Goal: Task Accomplishment & Management: Use online tool/utility

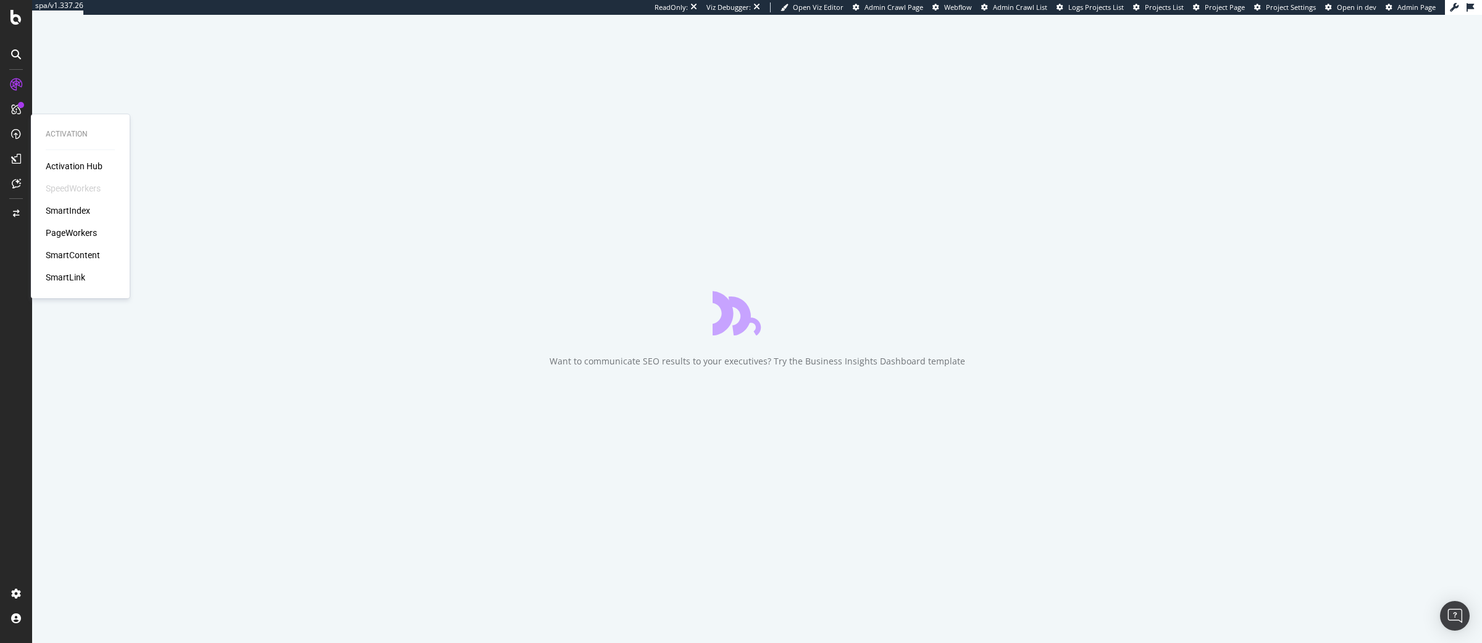
click at [80, 231] on div "PageWorkers" at bounding box center [71, 233] width 51 height 12
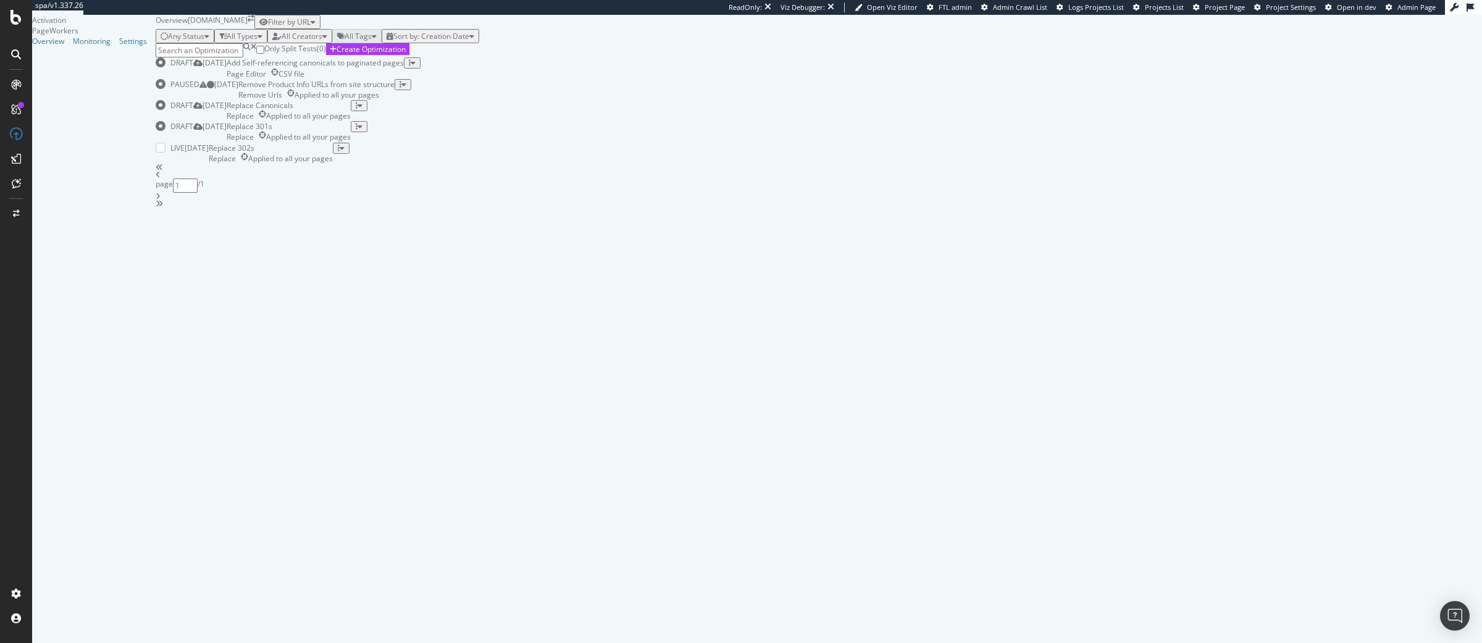
click at [333, 153] on div "Replace 302s" at bounding box center [271, 148] width 124 height 10
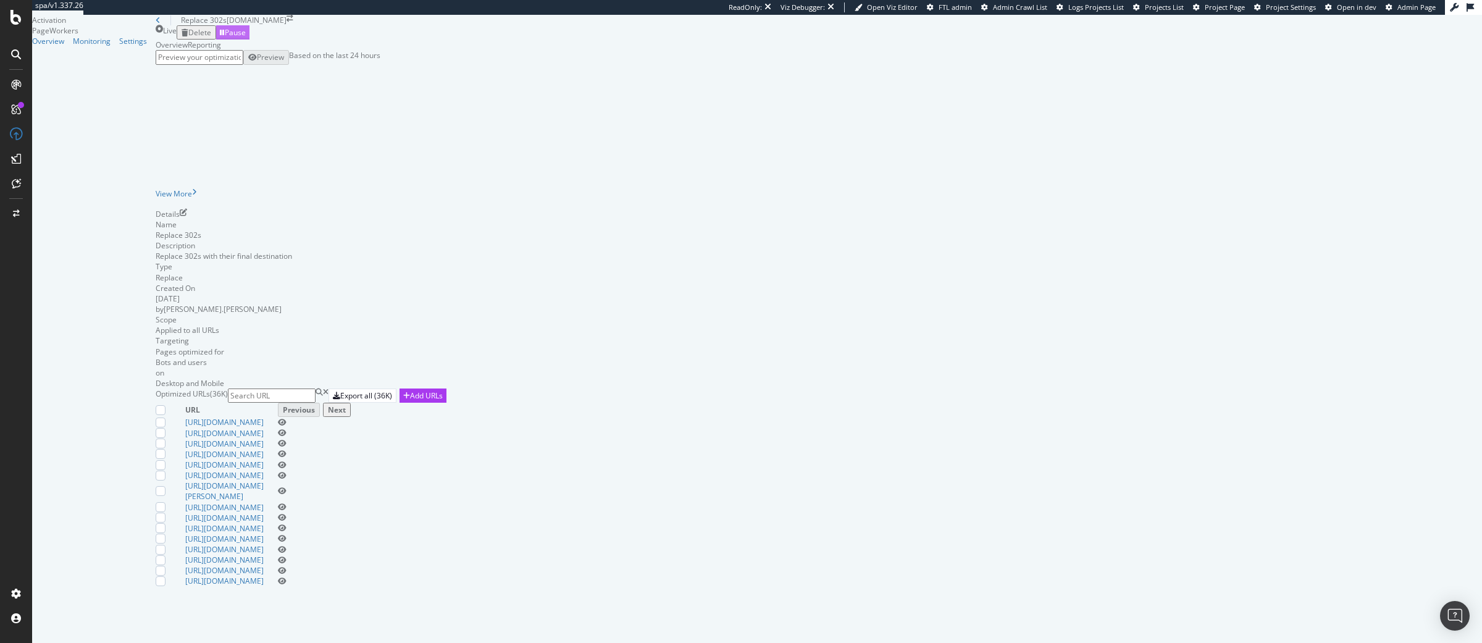
click at [246, 38] on div "Pause" at bounding box center [235, 32] width 21 height 10
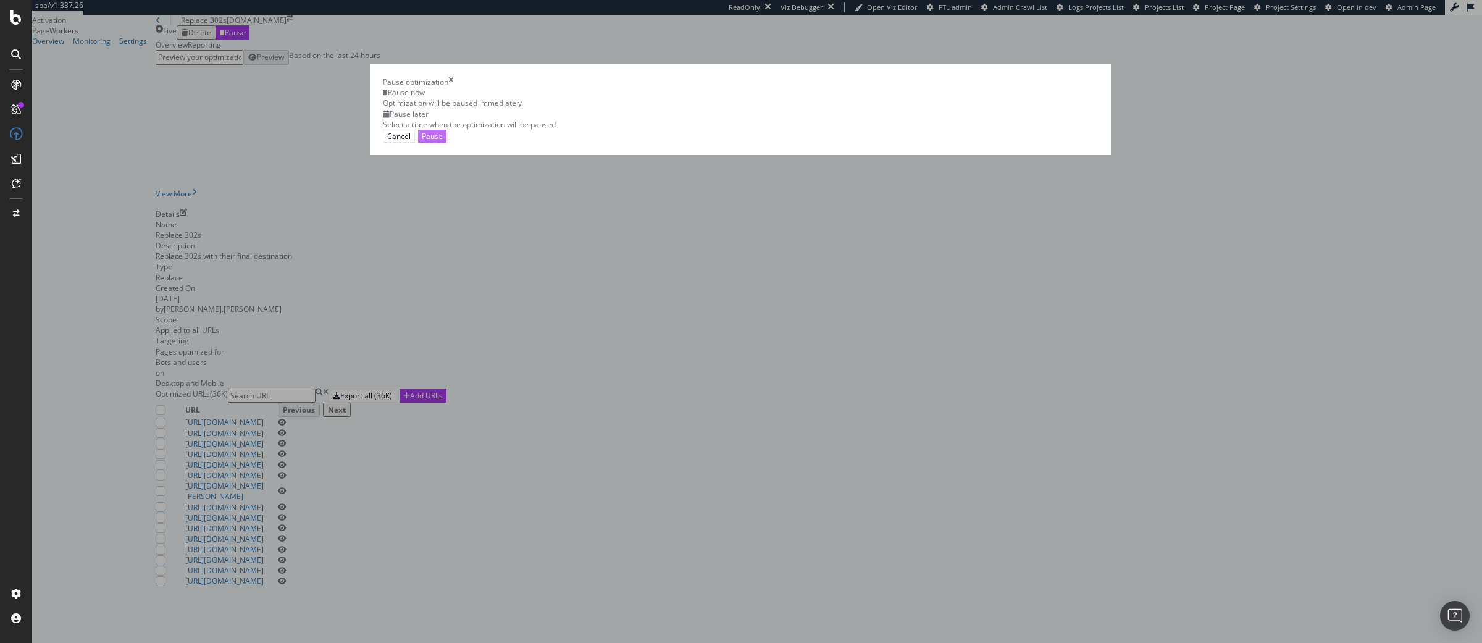
click at [443, 141] on div "Pause" at bounding box center [432, 136] width 21 height 10
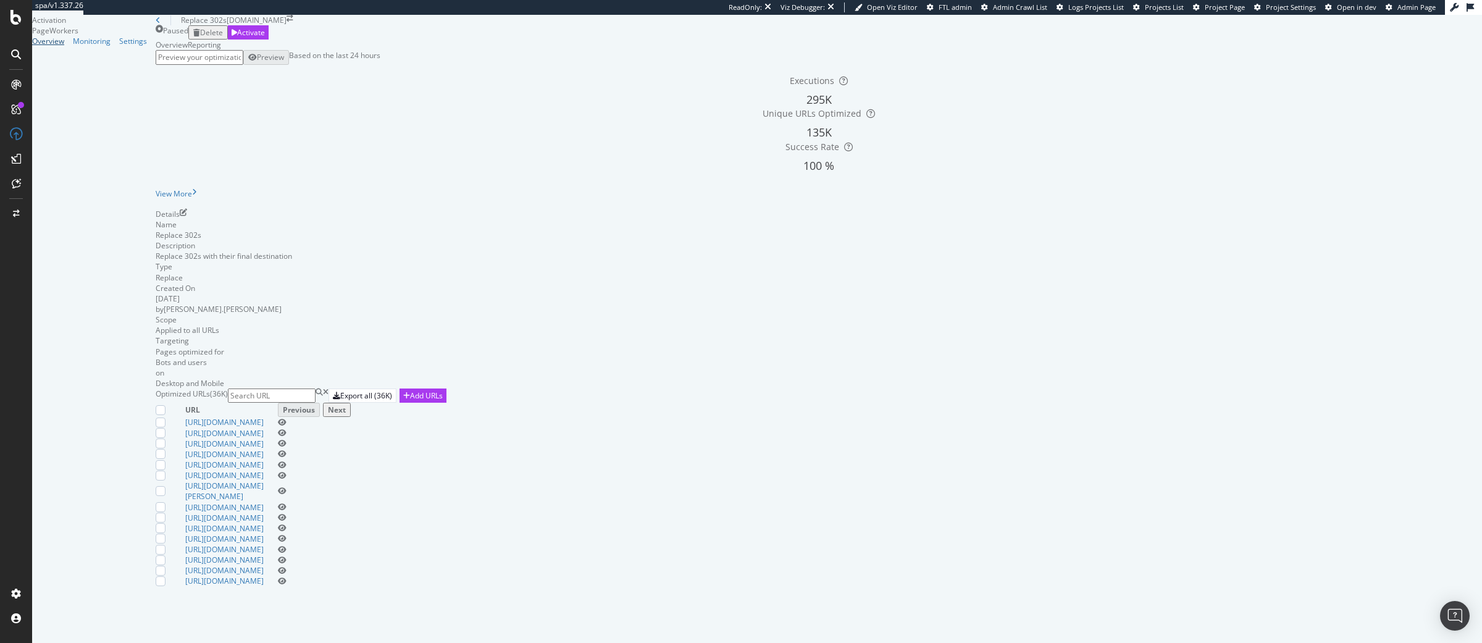
click at [64, 46] on div "Overview" at bounding box center [48, 41] width 32 height 10
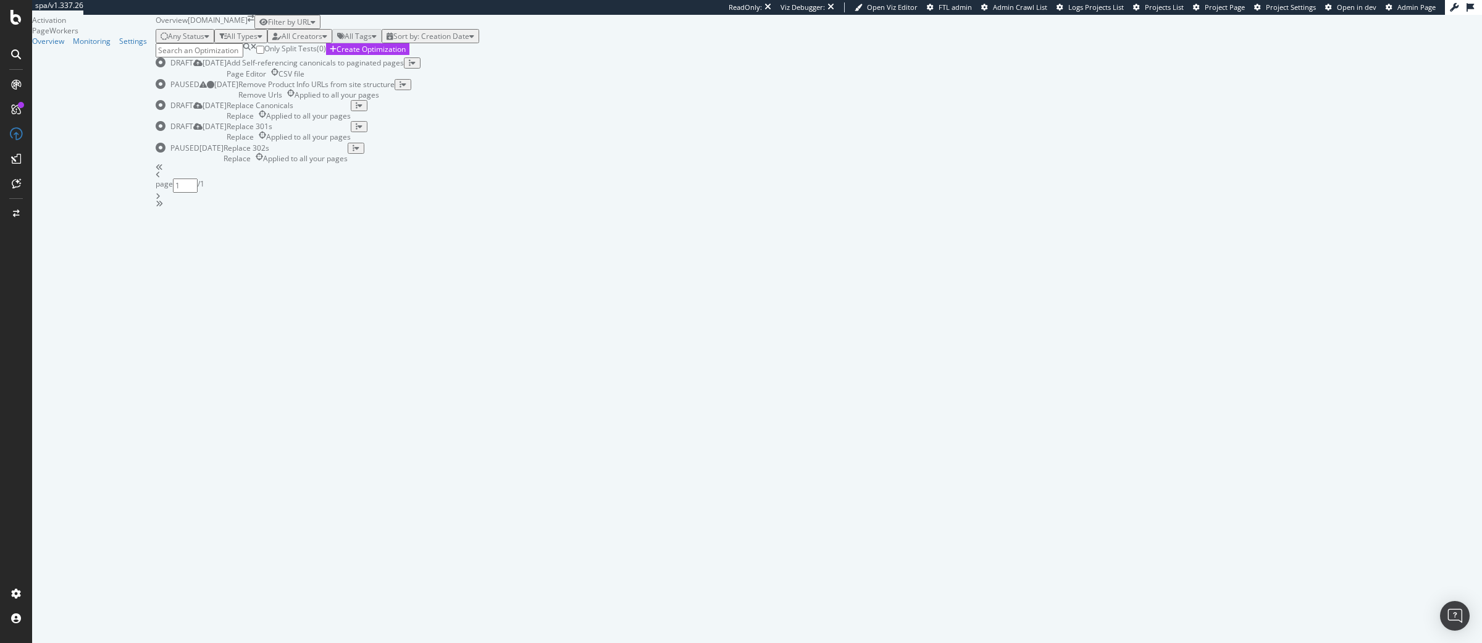
click at [645, 57] on div "Only Split Tests ( 0 ) Create Optimization" at bounding box center [819, 50] width 1326 height 14
click at [1079, 57] on div "Only Split Tests ( 0 ) Create Optimization" at bounding box center [819, 50] width 1326 height 14
